Goal: Transaction & Acquisition: Purchase product/service

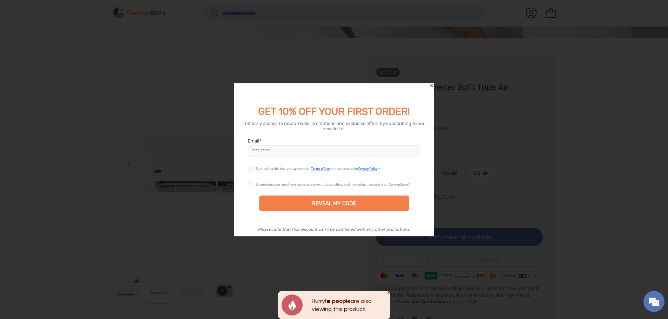
click at [433, 83] on icon "Close" at bounding box center [431, 85] width 5 height 5
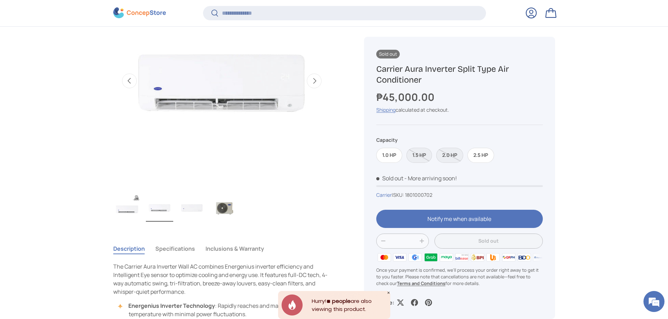
scroll to position [349, 0]
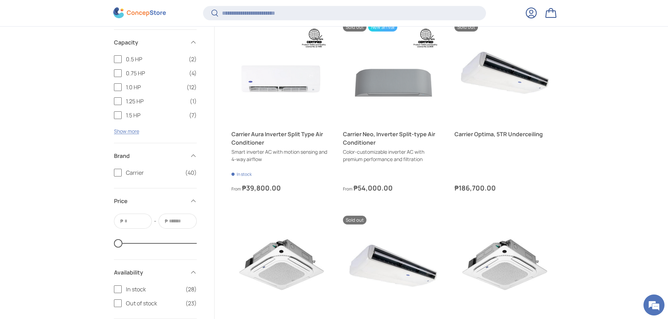
scroll to position [1051, 0]
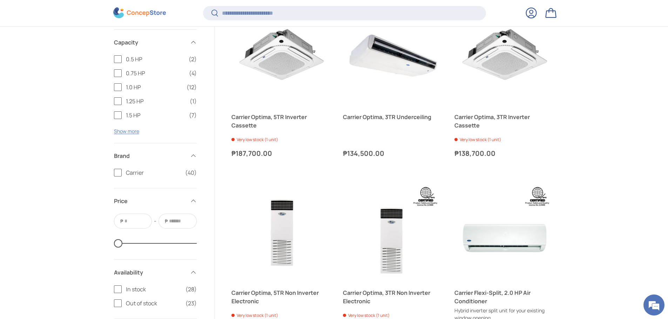
click at [137, 113] on span "1.5 HP" at bounding box center [155, 115] width 59 height 8
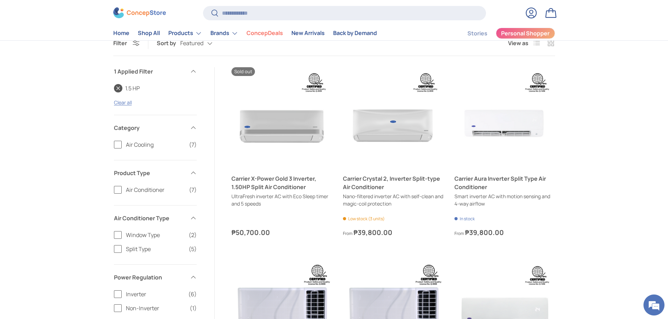
scroll to position [201, 0]
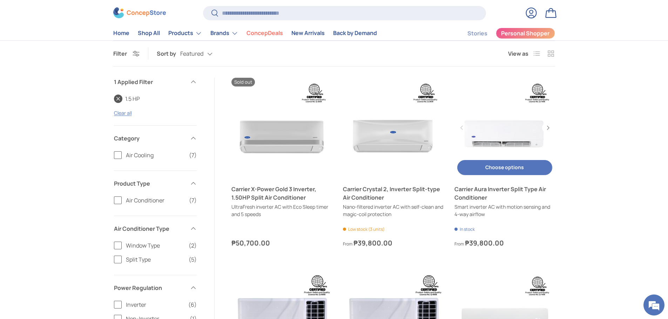
click at [502, 129] on link "Carrier Aura Inverter Split Type Air Conditioner" at bounding box center [504, 128] width 100 height 100
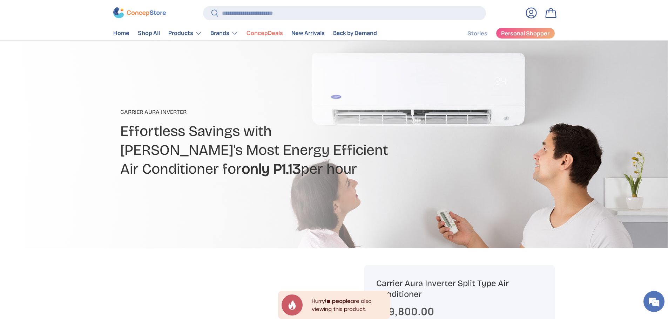
scroll to position [174, 0]
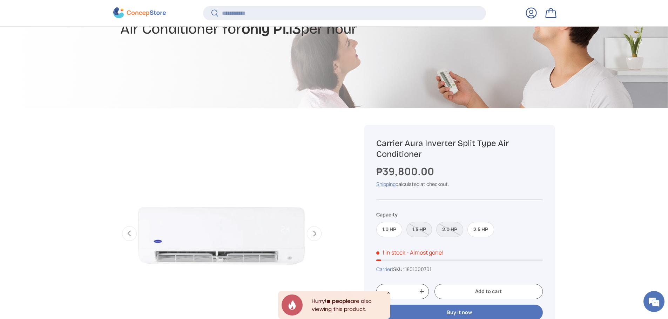
click at [426, 227] on label "1.5 HP" at bounding box center [419, 229] width 26 height 15
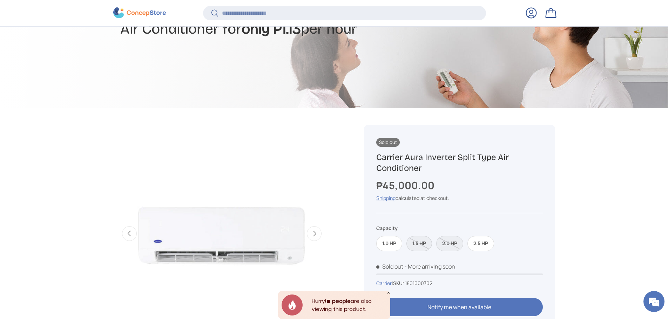
scroll to position [244, 0]
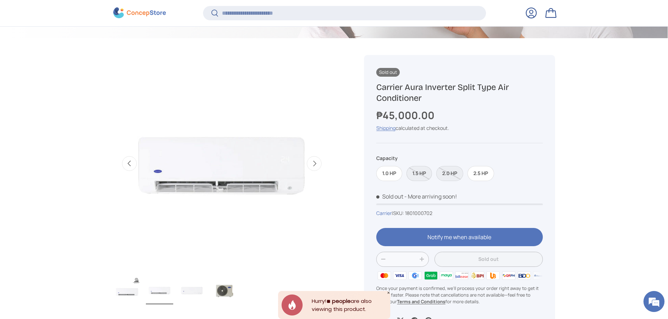
click at [412, 166] on label "1.5 HP" at bounding box center [419, 173] width 26 height 15
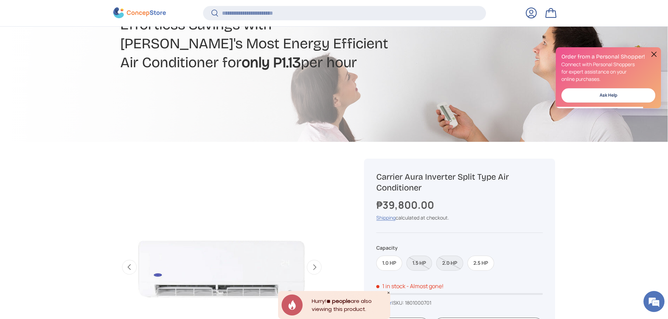
scroll to position [139, 0]
